Goal: Book appointment/travel/reservation

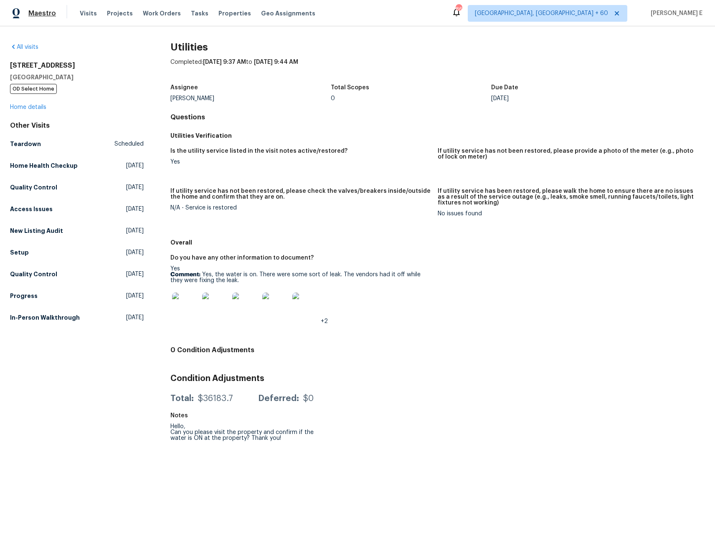
click at [38, 14] on span "Maestro" at bounding box center [42, 13] width 28 height 8
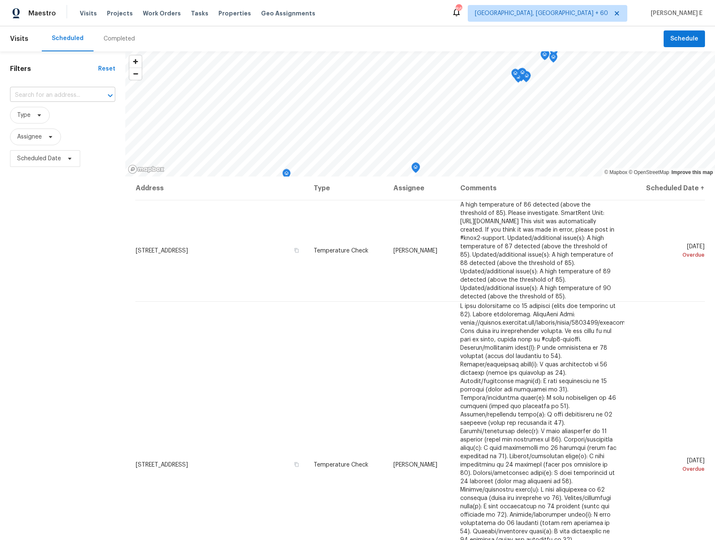
click at [66, 97] on input "text" at bounding box center [51, 95] width 82 height 13
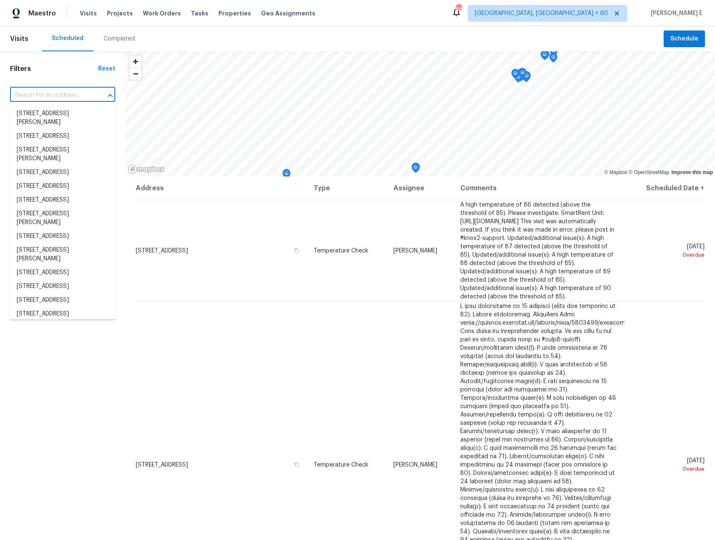
paste input "[STREET_ADDRESS][PERSON_NAME]"
type input "[STREET_ADDRESS][PERSON_NAME]"
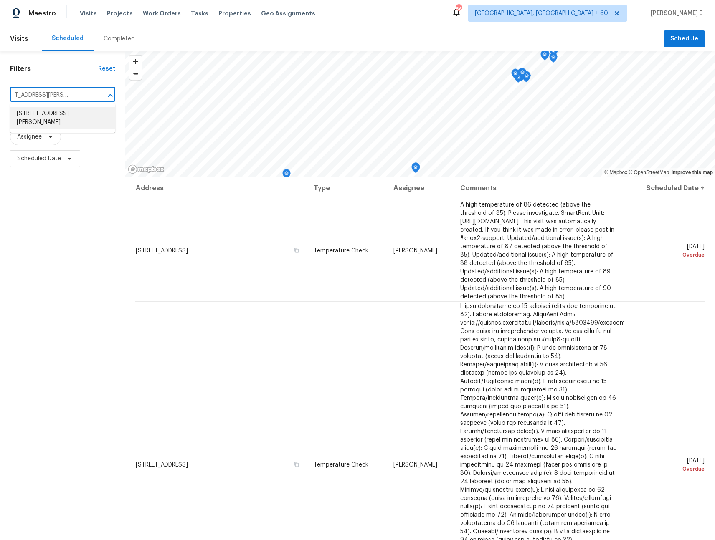
click at [60, 117] on li "[STREET_ADDRESS][PERSON_NAME]" at bounding box center [62, 118] width 105 height 23
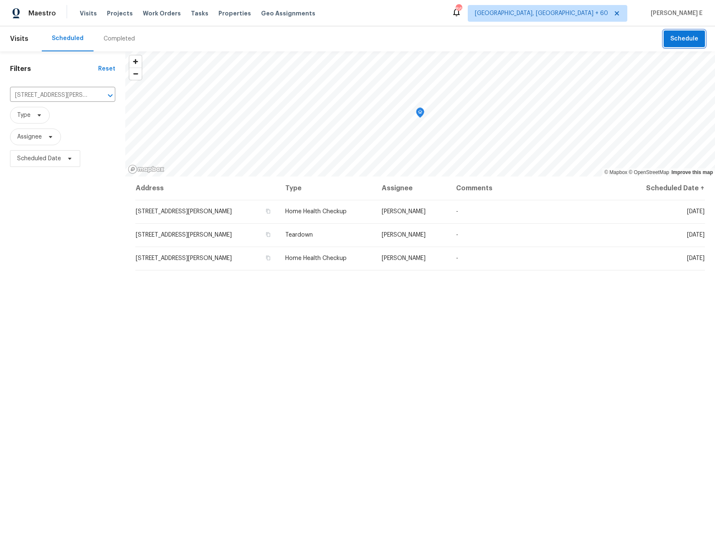
click at [678, 40] on span "Schedule" at bounding box center [684, 39] width 28 height 10
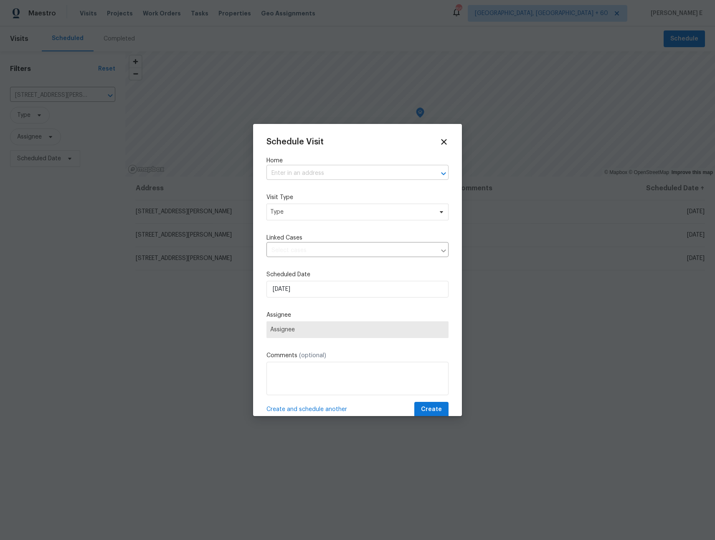
click at [299, 171] on input "text" at bounding box center [345, 173] width 159 height 13
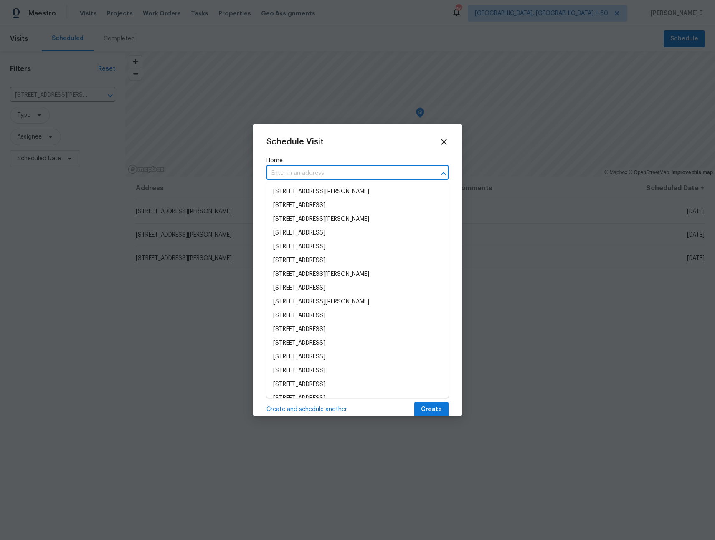
paste input "[STREET_ADDRESS][PERSON_NAME]"
type input "[STREET_ADDRESS][PERSON_NAME]"
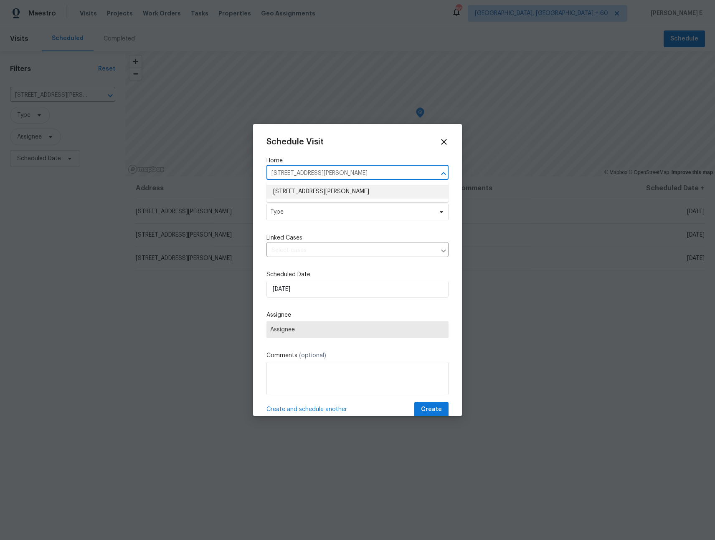
click at [320, 189] on li "[STREET_ADDRESS][PERSON_NAME]" at bounding box center [357, 192] width 182 height 14
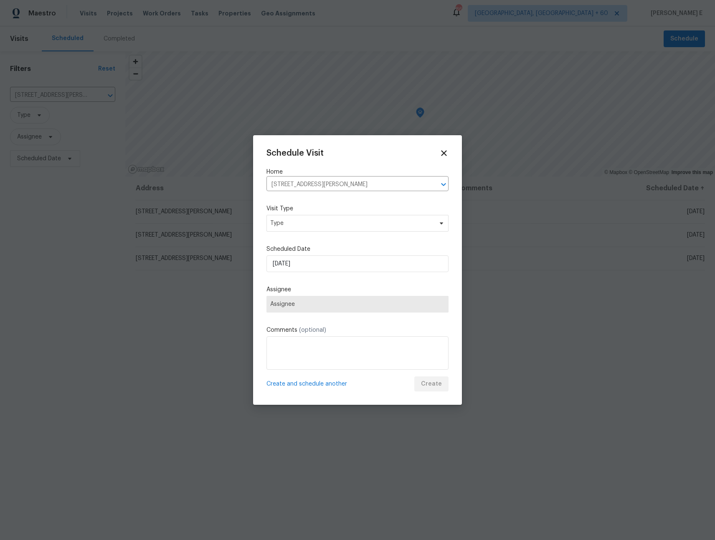
click at [305, 208] on label "Visit Type" at bounding box center [357, 209] width 182 height 8
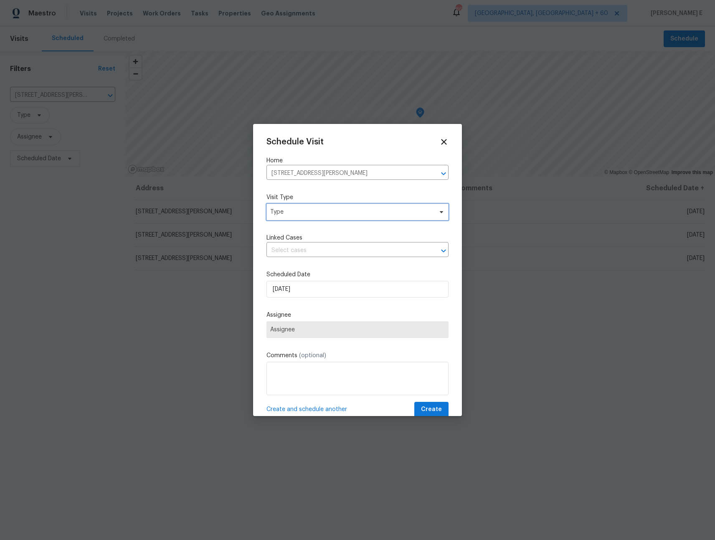
click at [299, 211] on span "Type" at bounding box center [351, 212] width 162 height 8
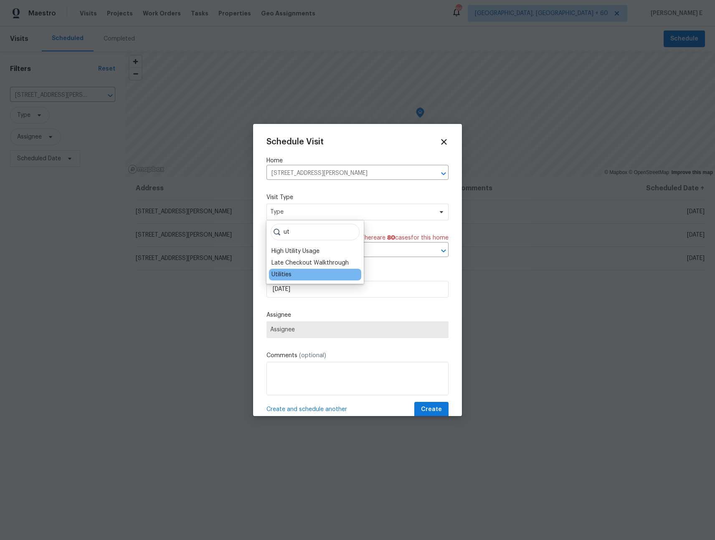
type input "ut"
click at [288, 277] on div "Utilities" at bounding box center [281, 275] width 20 height 8
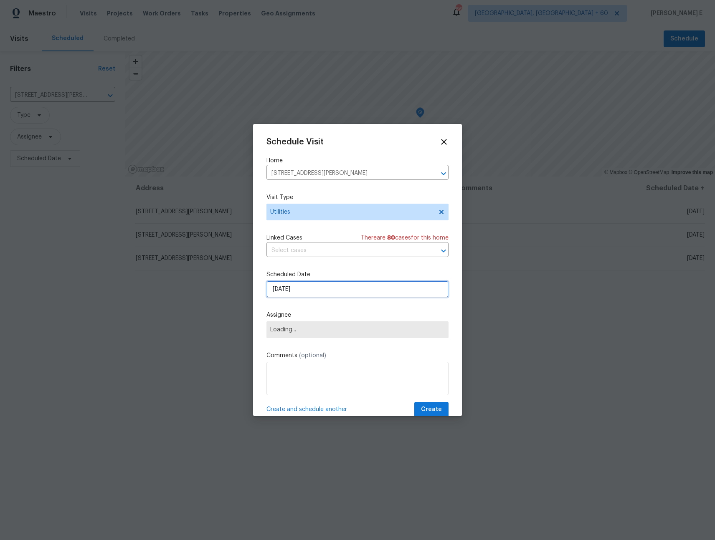
click at [309, 287] on input "[DATE]" at bounding box center [357, 289] width 182 height 17
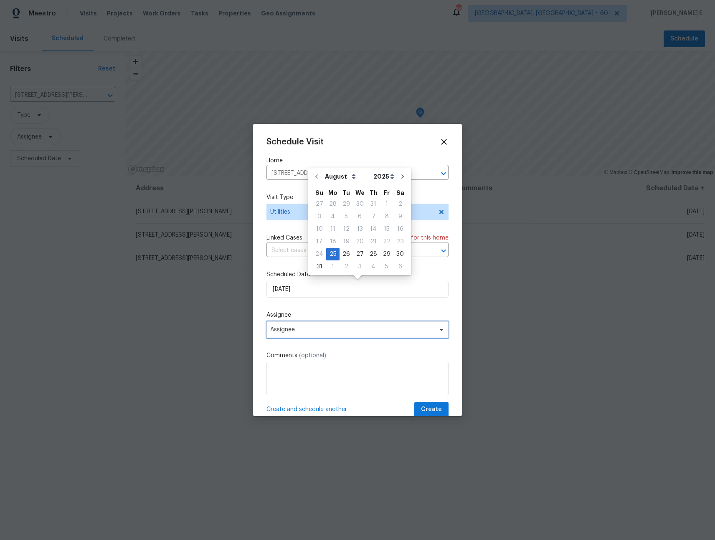
click at [301, 334] on span "Assignee" at bounding box center [357, 330] width 182 height 17
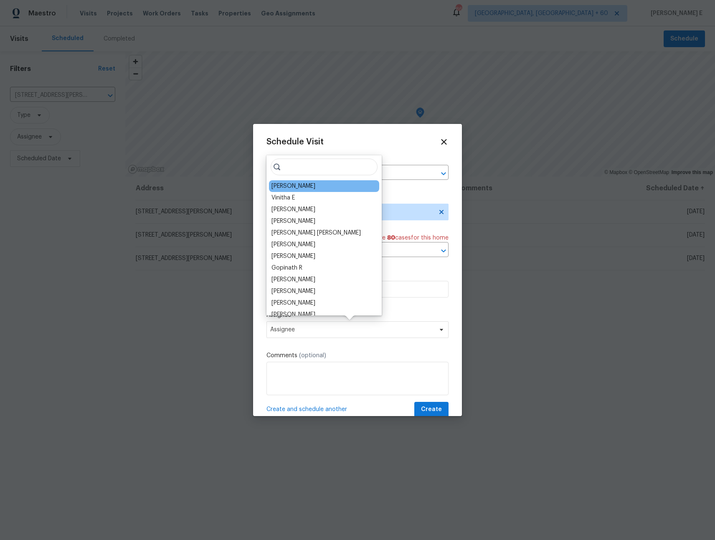
click at [294, 185] on div "[PERSON_NAME]" at bounding box center [293, 186] width 44 height 8
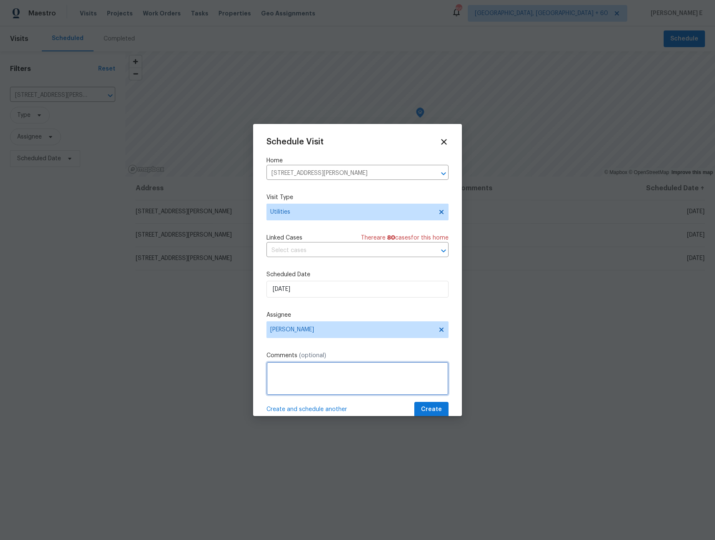
click at [322, 373] on textarea at bounding box center [357, 378] width 182 height 33
paste textarea "Ask them to check our apartment house valves. Thank you!"
drag, startPoint x: 318, startPoint y: 385, endPoint x: 286, endPoint y: 383, distance: 31.8
click at [286, 383] on textarea "Hello Jua, Can you please visit the property and confirm if the water is ON? As…" at bounding box center [357, 378] width 182 height 33
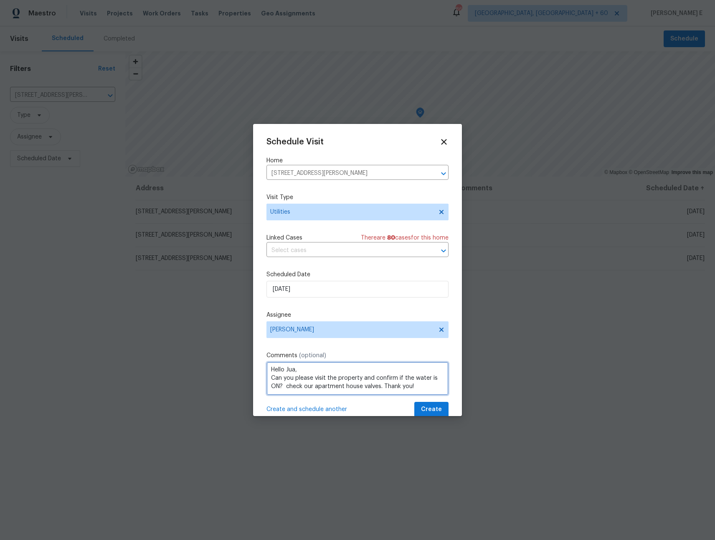
scroll to position [1, 0]
type textarea "Hello Jua, Can you please visit the property and confirm if the water is ON? Ki…"
click at [431, 408] on span "Create" at bounding box center [431, 410] width 21 height 10
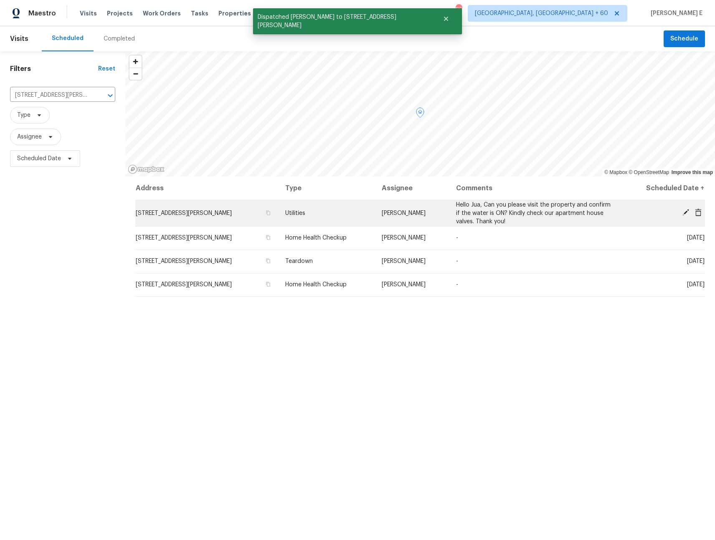
click at [503, 216] on span "Hello Jua, Can you please visit the property and confirm if the water is ON? Ki…" at bounding box center [533, 213] width 155 height 23
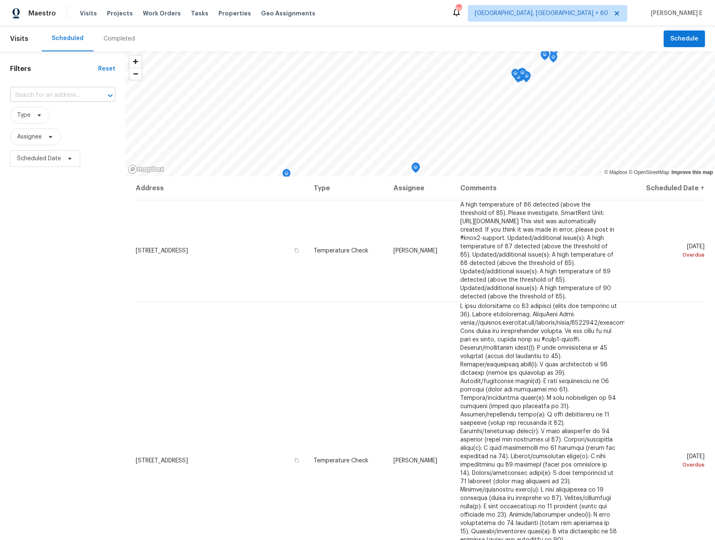
click at [52, 94] on input "text" at bounding box center [51, 95] width 82 height 13
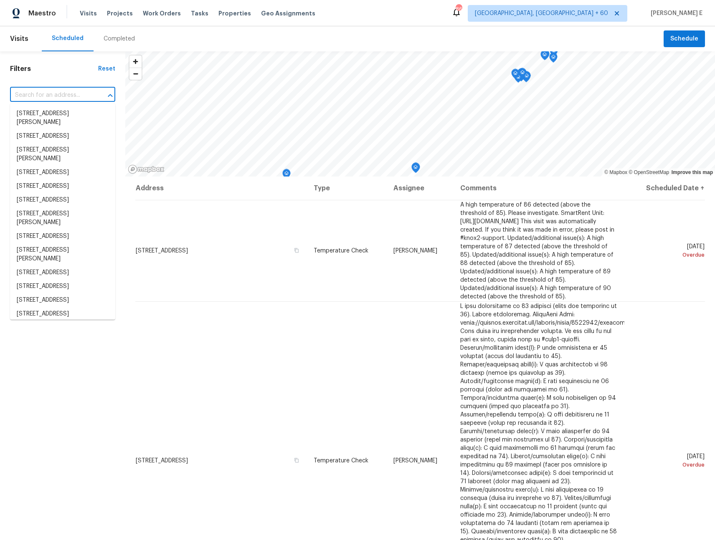
paste input "Ask them to check our apartment house valves. Thank you!"
type input "Ask them to check our apartment house valves. Thank you!"
paste input "[STREET_ADDRESS][PERSON_NAME]"
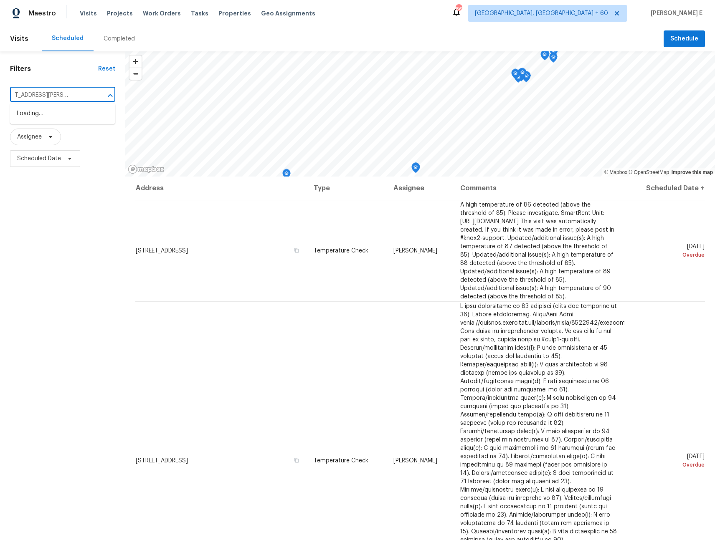
type input "[STREET_ADDRESS][PERSON_NAME]"
click at [60, 116] on li "[STREET_ADDRESS][PERSON_NAME]" at bounding box center [62, 118] width 105 height 23
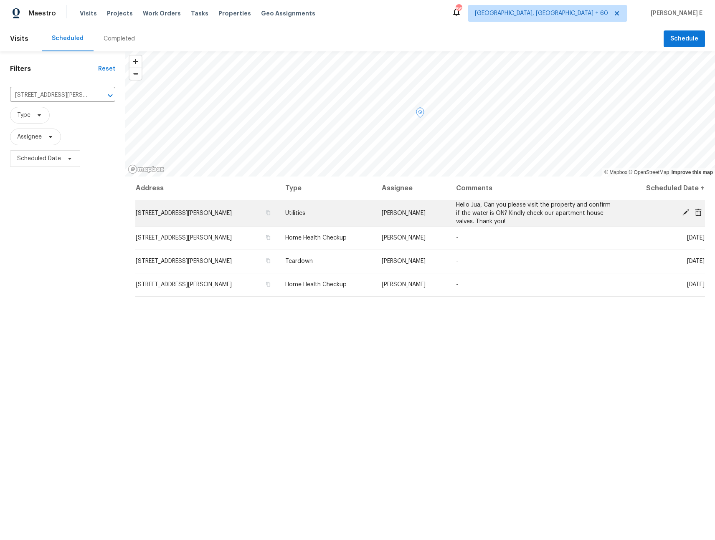
click at [686, 211] on icon at bounding box center [685, 212] width 7 height 7
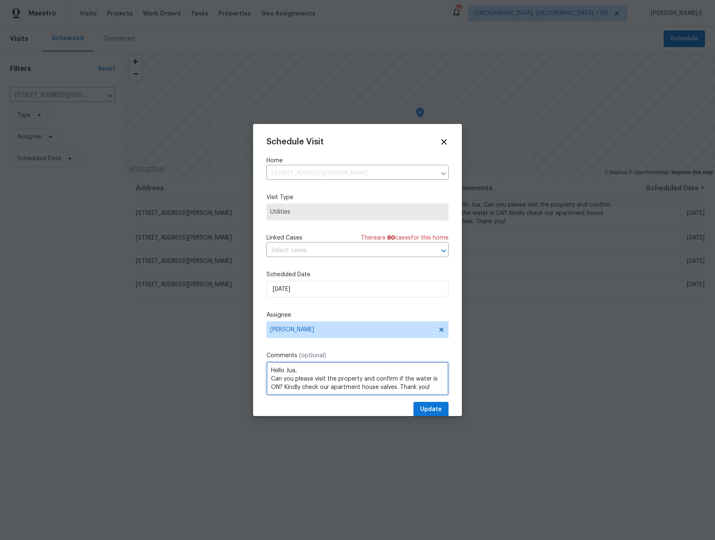
click at [401, 385] on textarea "Hello Jua, Can you please visit the property and confirm if the water is ON? Ki…" at bounding box center [357, 378] width 182 height 33
type textarea "Hello Jua, Can you please visit the property and confirm if the water is ON? Ki…"
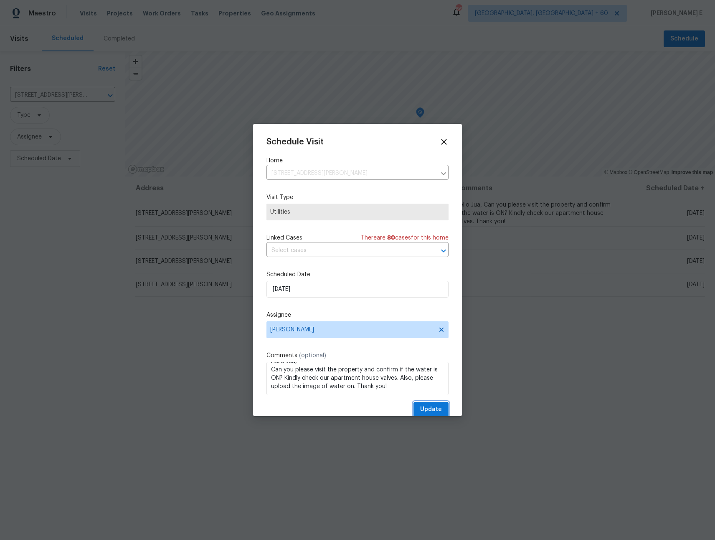
click at [440, 409] on span "Update" at bounding box center [431, 410] width 22 height 10
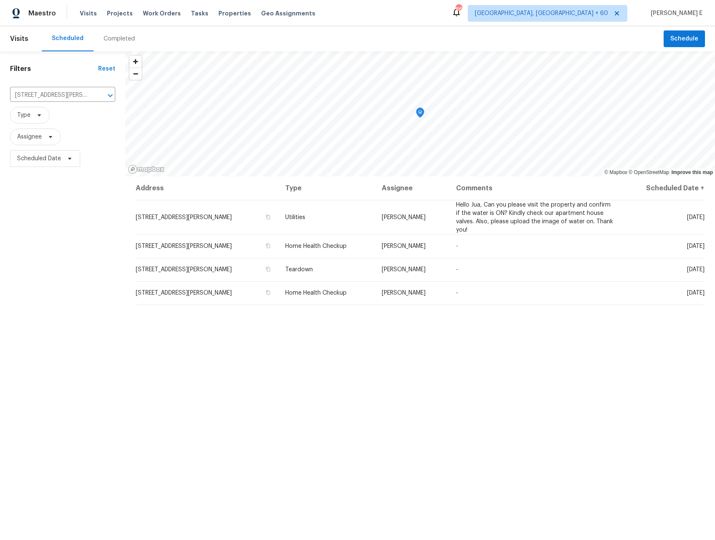
click at [495, 219] on span "Hello Jua, Can you please visit the property and confirm if the water is ON? Ki…" at bounding box center [534, 217] width 157 height 31
click at [205, 218] on html "Maestro Visits Projects Work Orders Tasks Properties Geo Assignments 866 [GEOGR…" at bounding box center [357, 270] width 715 height 540
click at [219, 215] on html "Maestro Visits Projects Work Orders Tasks Properties Geo Assignments 866 [GEOGR…" at bounding box center [357, 270] width 715 height 540
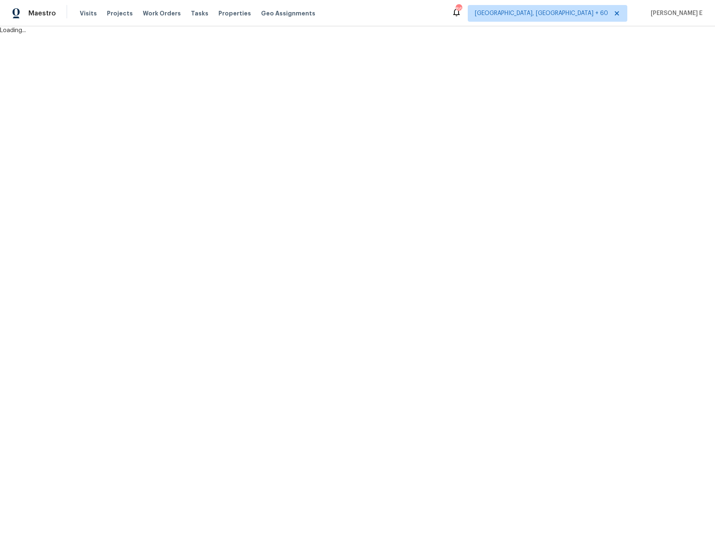
click at [484, 35] on html "Maestro Visits Projects Work Orders Tasks Properties Geo Assignments 866 [GEOGR…" at bounding box center [357, 17] width 715 height 35
